Goal: Information Seeking & Learning: Learn about a topic

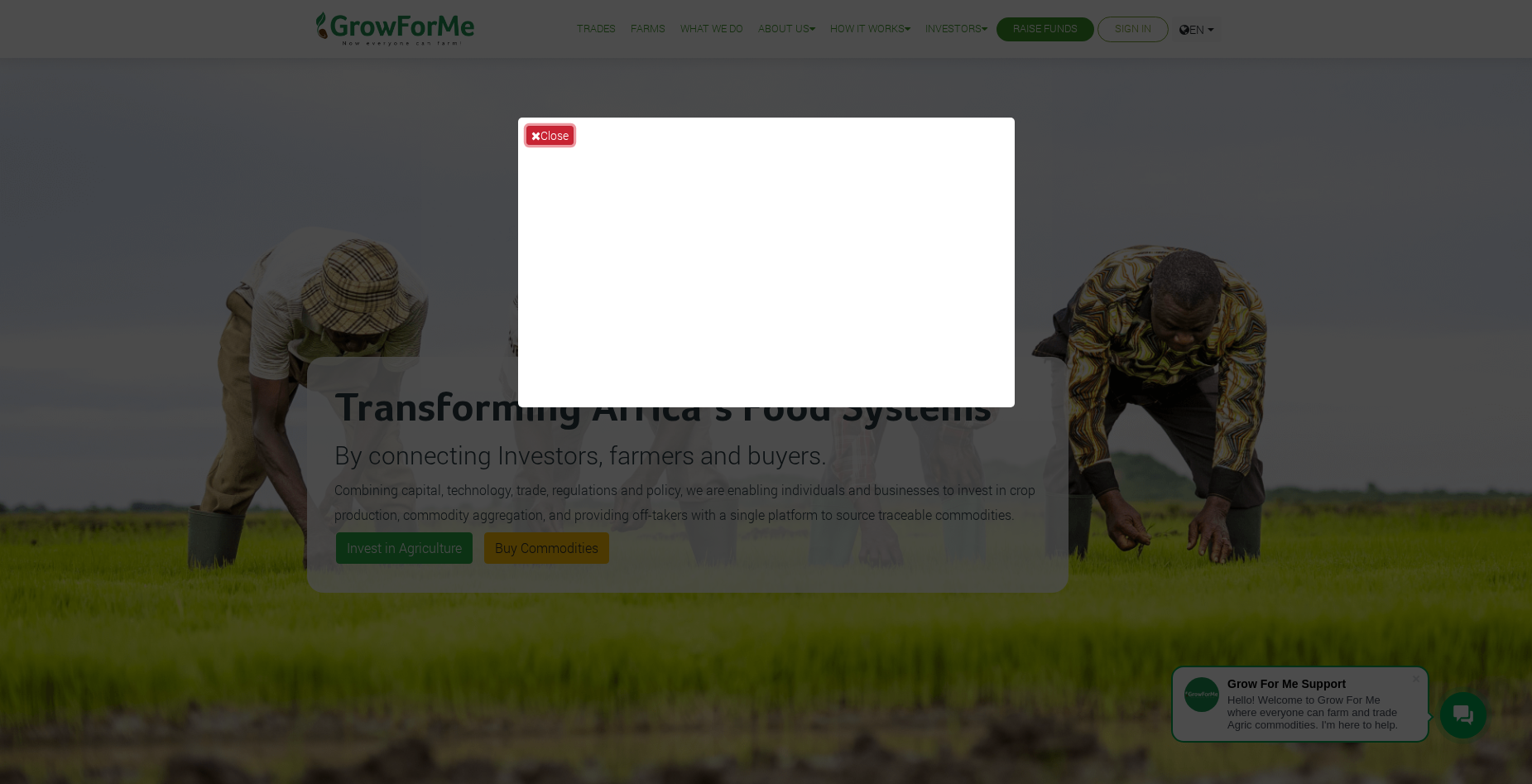
click at [548, 138] on button "Close" at bounding box center [550, 135] width 48 height 19
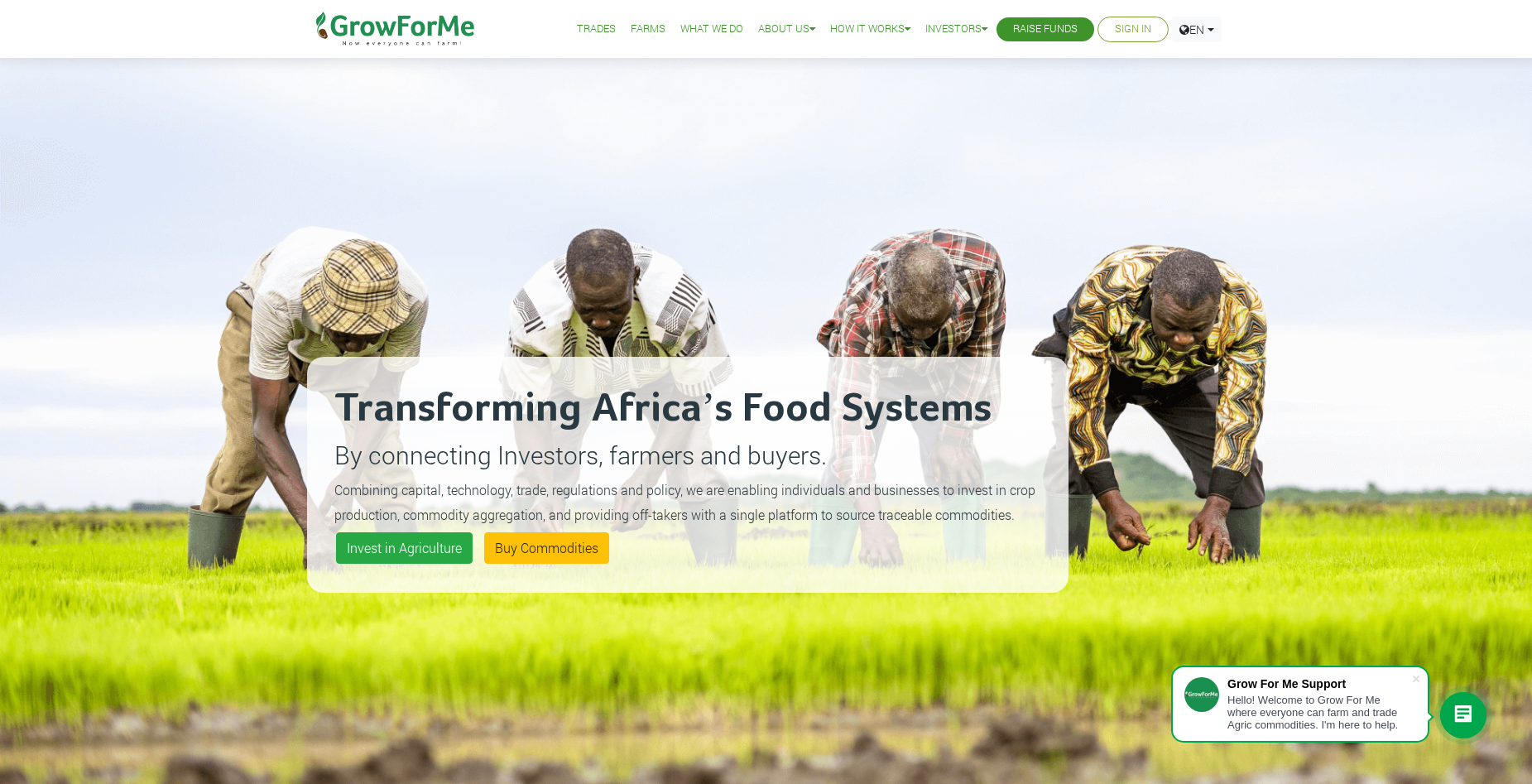
click at [699, 26] on link "What We Do" at bounding box center [712, 29] width 63 height 17
